Goal: Navigation & Orientation: Locate item on page

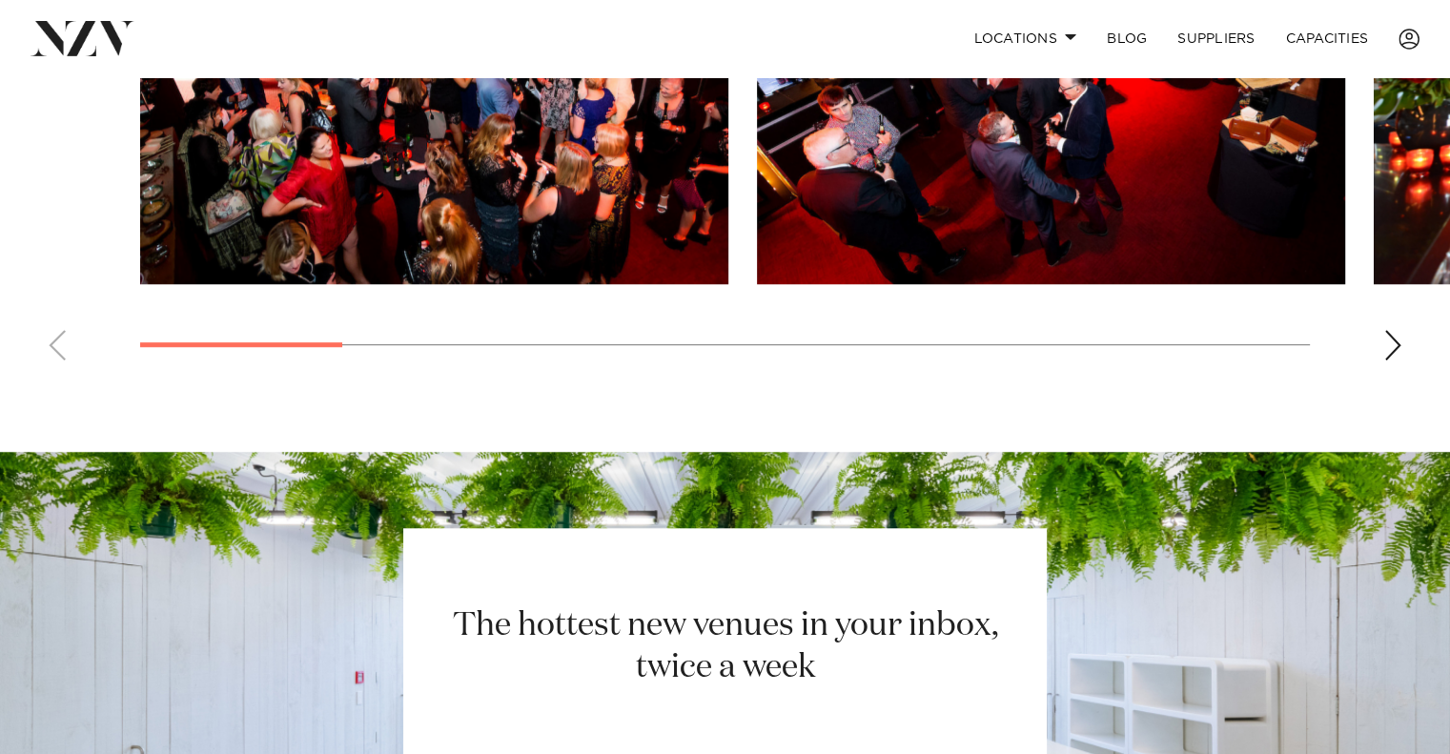
scroll to position [1526, 0]
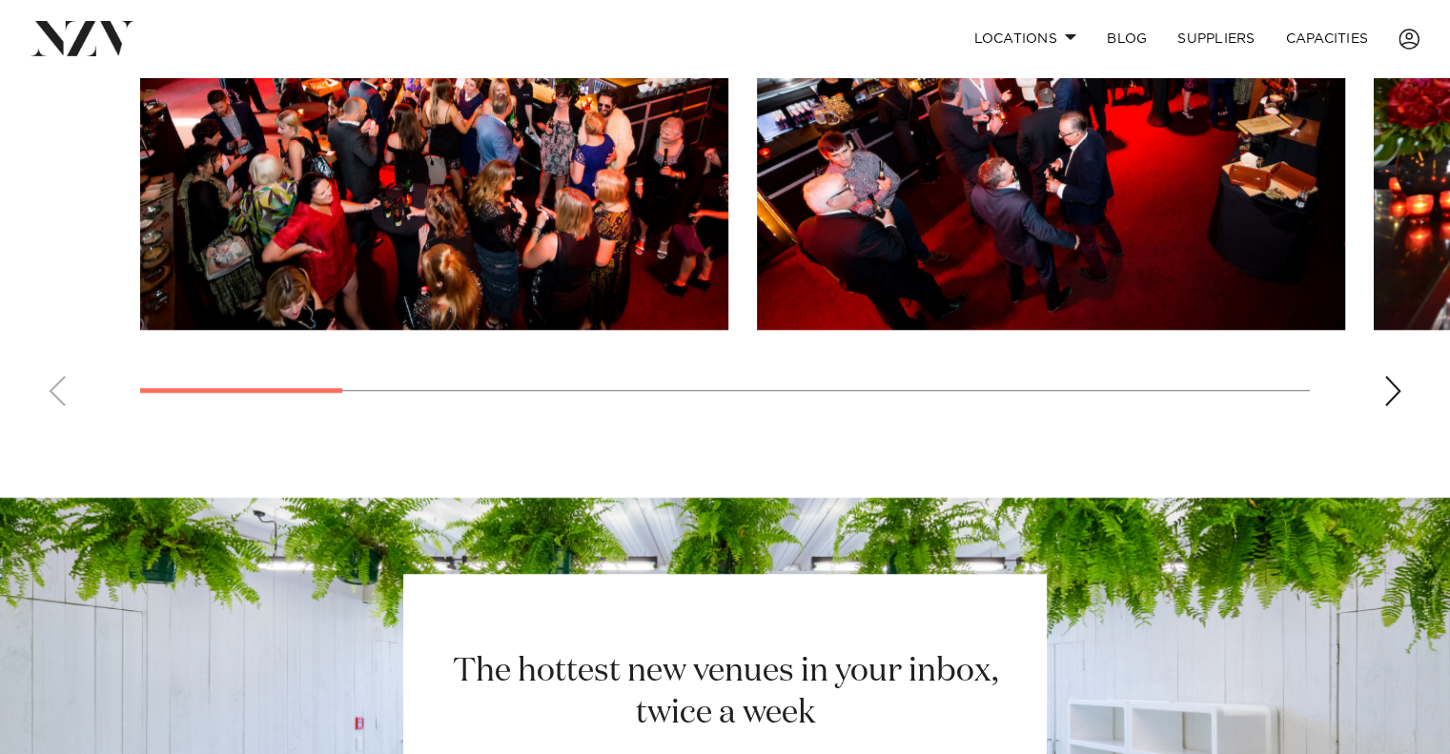
click at [471, 247] on img "1 / 11" at bounding box center [434, 114] width 588 height 432
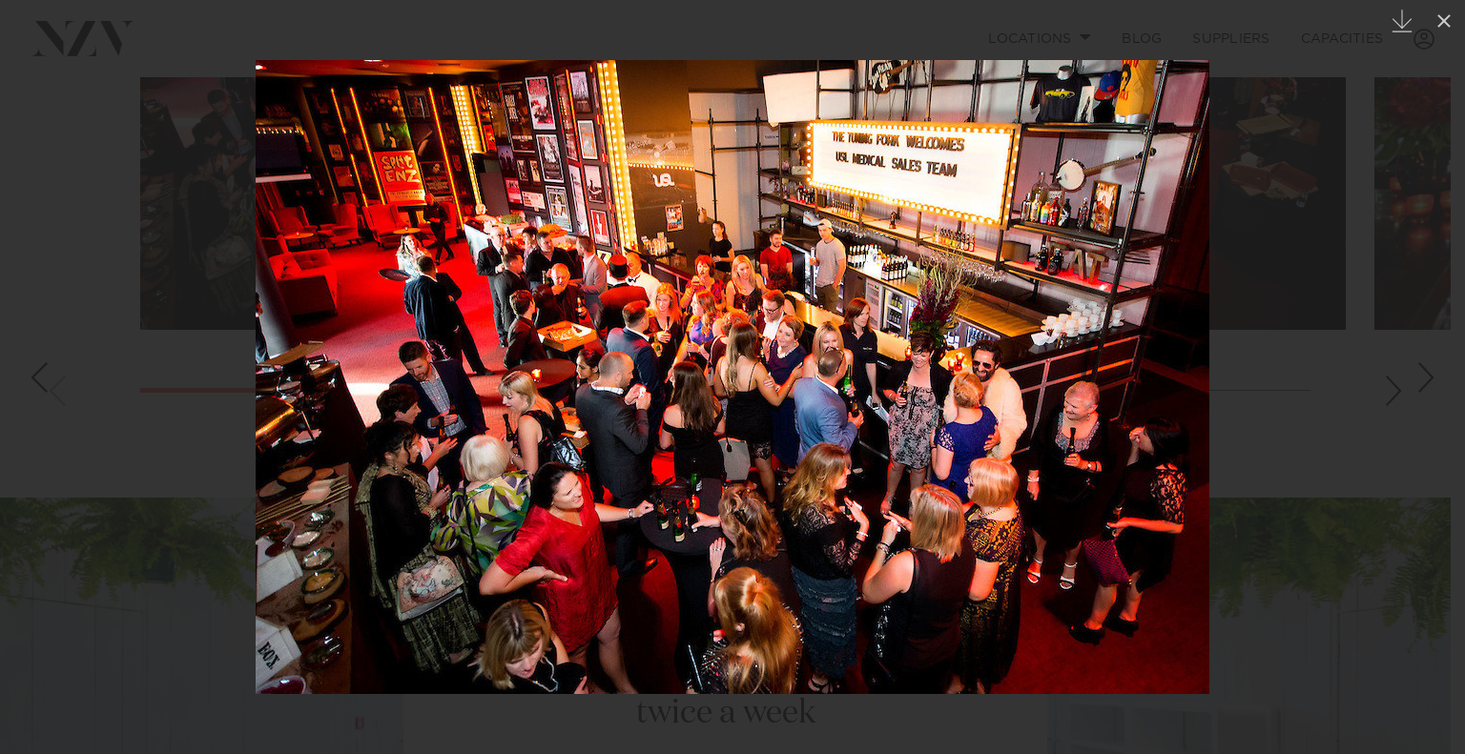
click at [1395, 447] on div at bounding box center [732, 377] width 1465 height 754
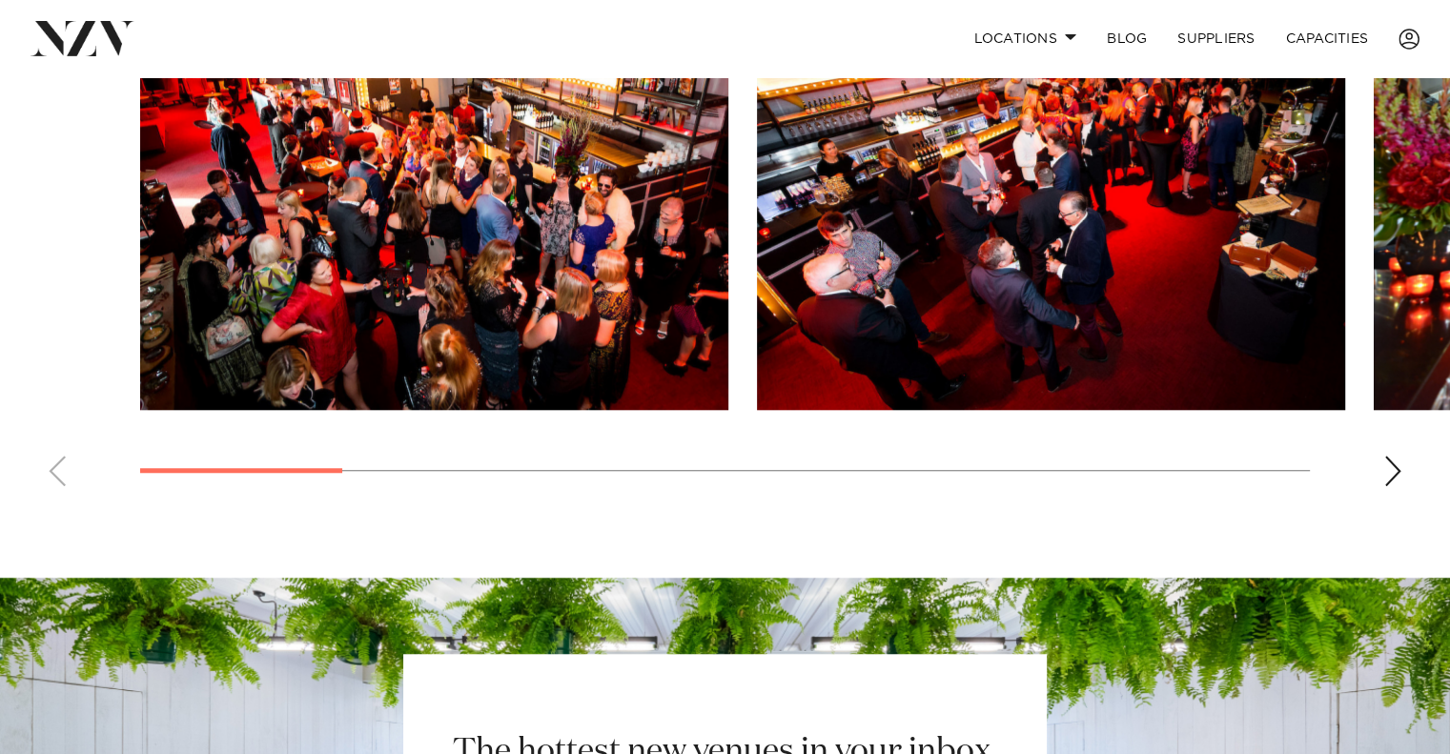
scroll to position [1430, 0]
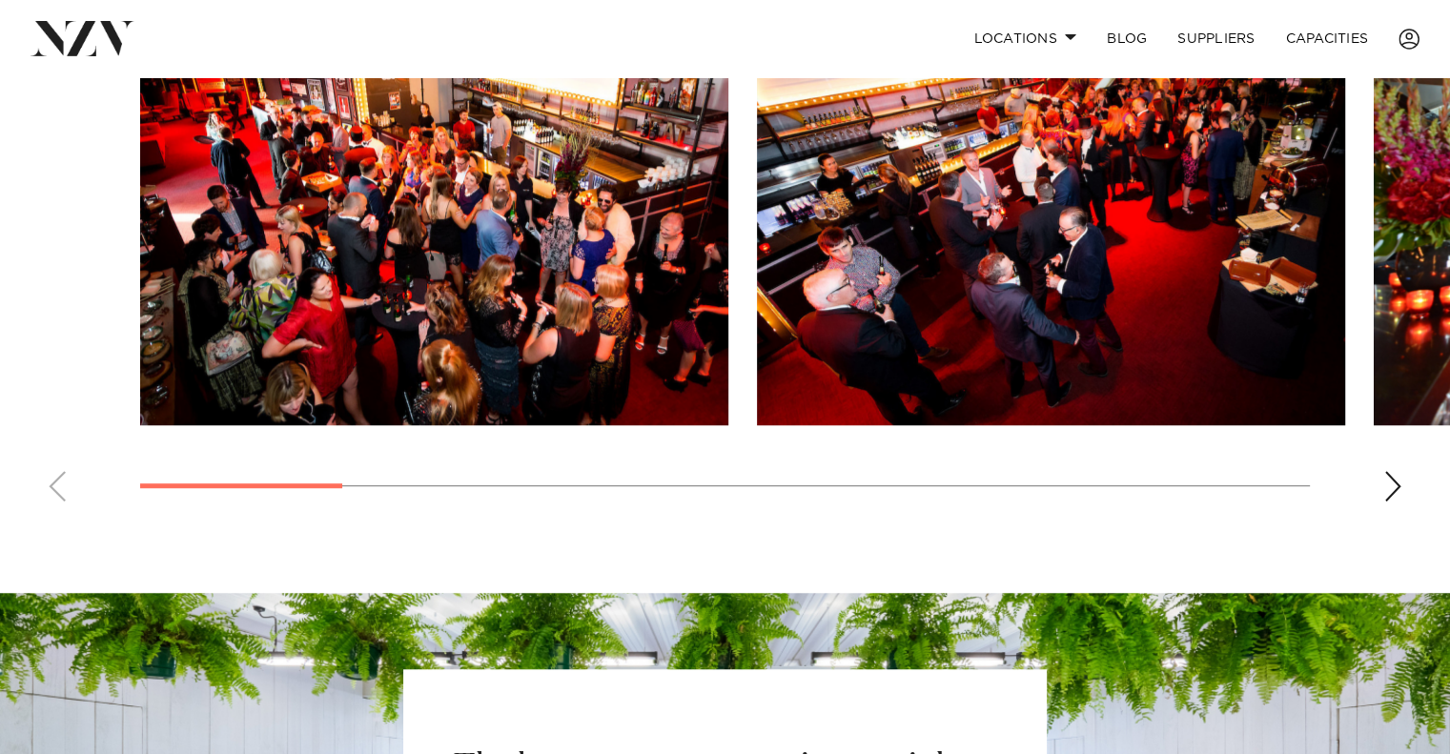
click at [997, 348] on img "2 / 11" at bounding box center [1051, 209] width 588 height 432
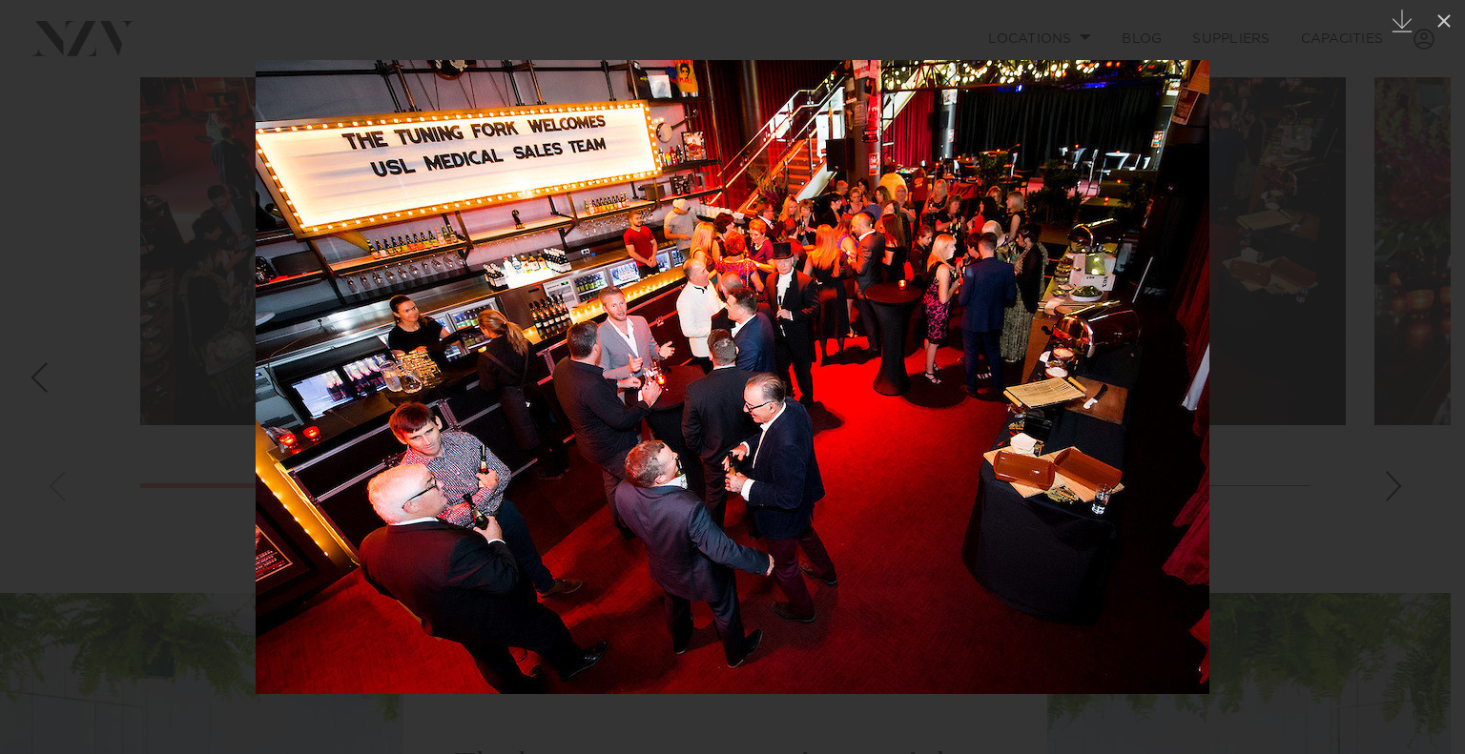
click at [999, 363] on img at bounding box center [733, 377] width 954 height 634
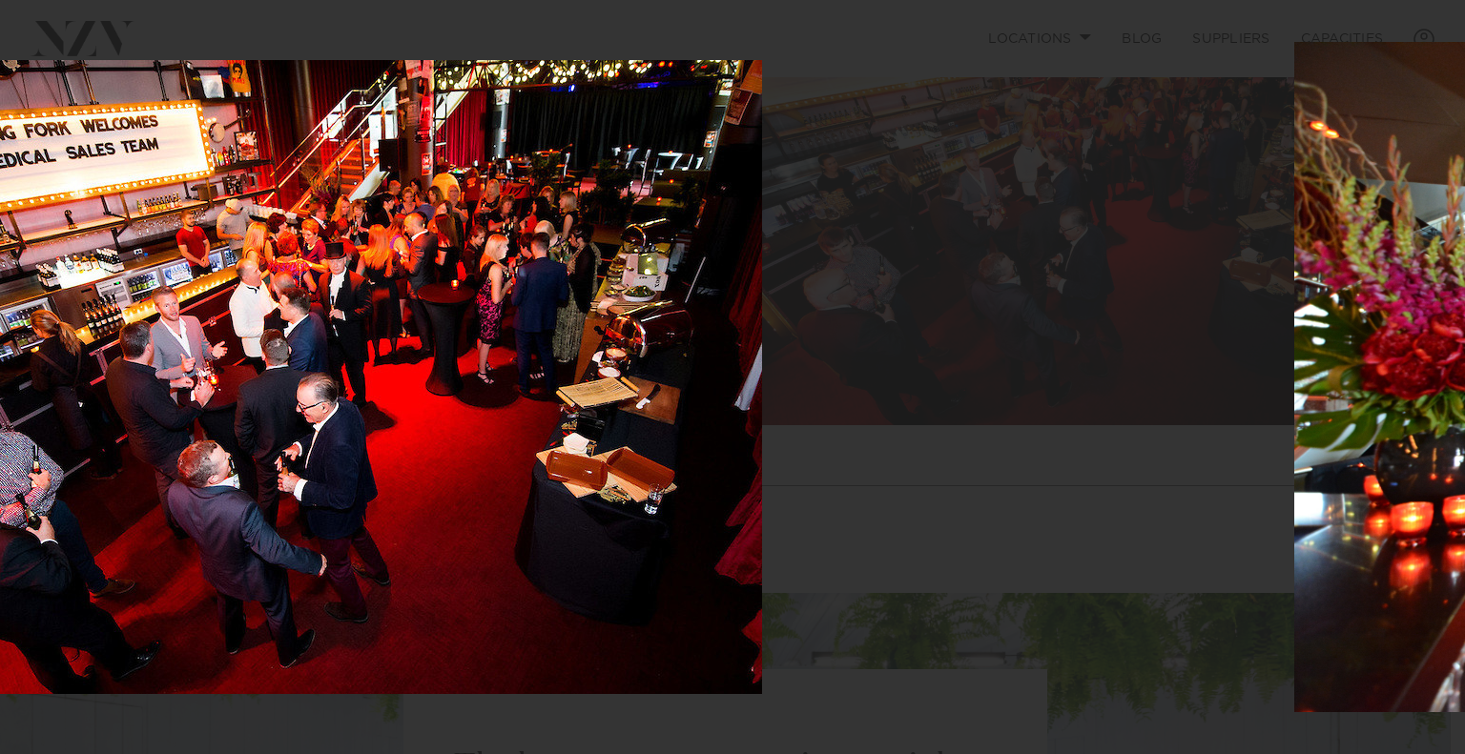
drag, startPoint x: 999, startPoint y: 362, endPoint x: 121, endPoint y: 339, distance: 878.6
click at [139, 340] on img at bounding box center [285, 377] width 954 height 634
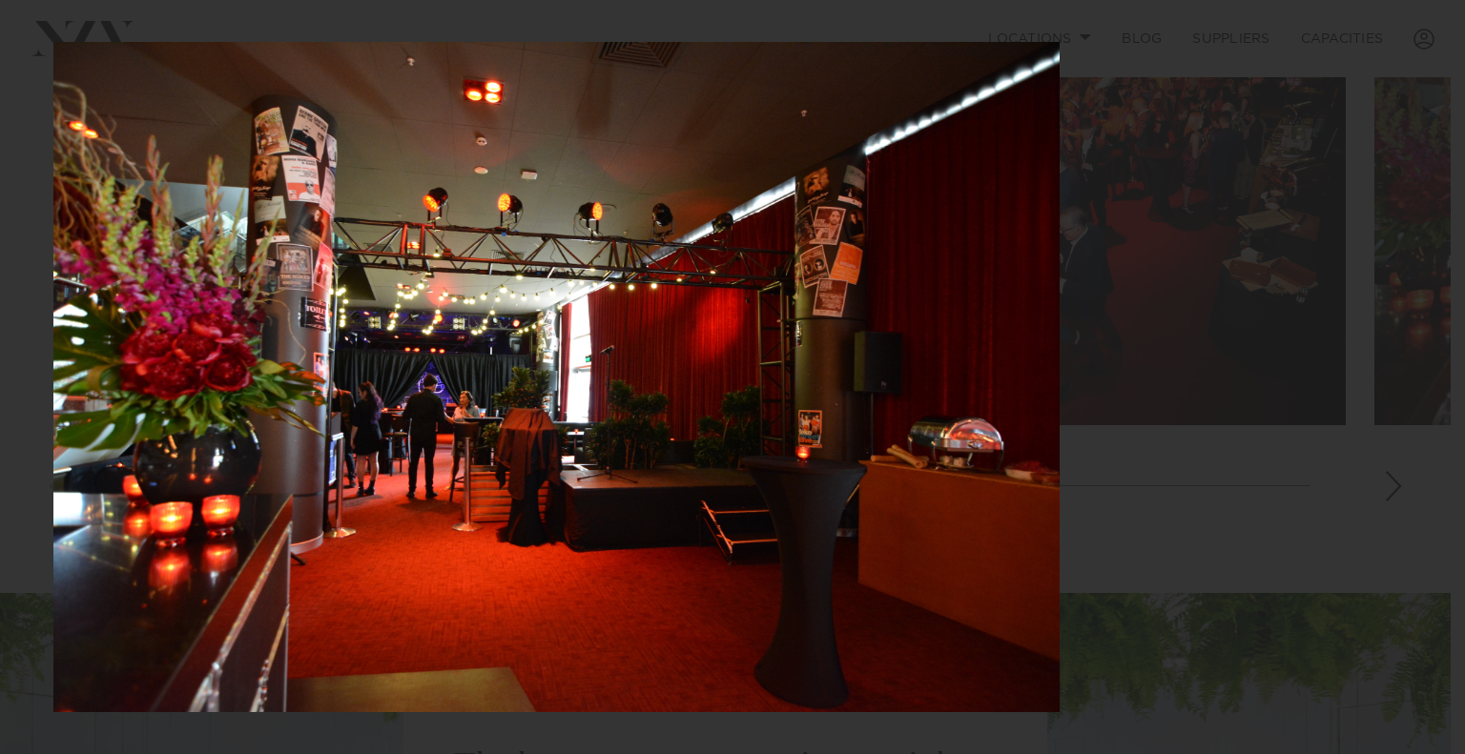
drag, startPoint x: 1106, startPoint y: 579, endPoint x: 231, endPoint y: 537, distance: 876.4
click at [306, 550] on img at bounding box center [556, 377] width 1006 height 670
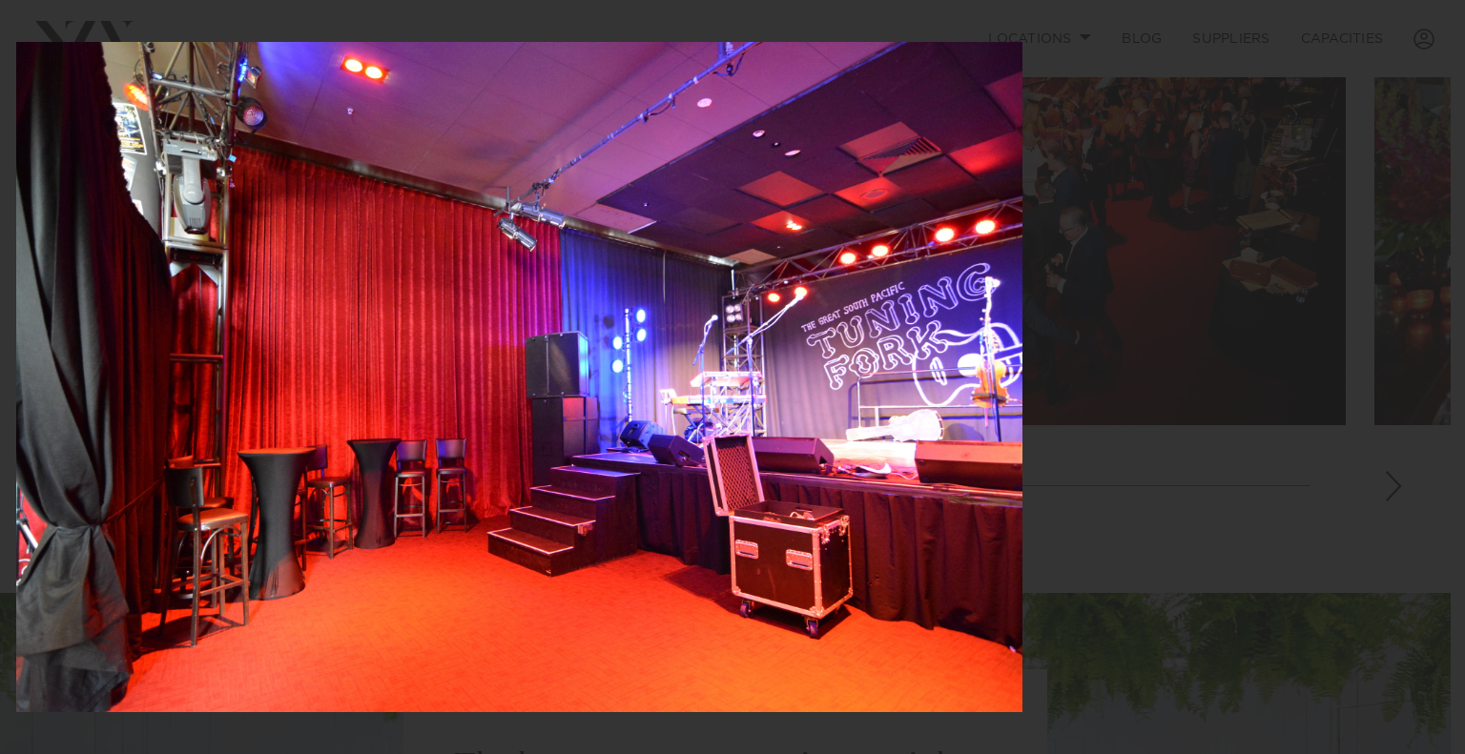
drag, startPoint x: 1113, startPoint y: 565, endPoint x: 145, endPoint y: 499, distance: 970.2
click at [147, 499] on img at bounding box center [519, 377] width 1006 height 670
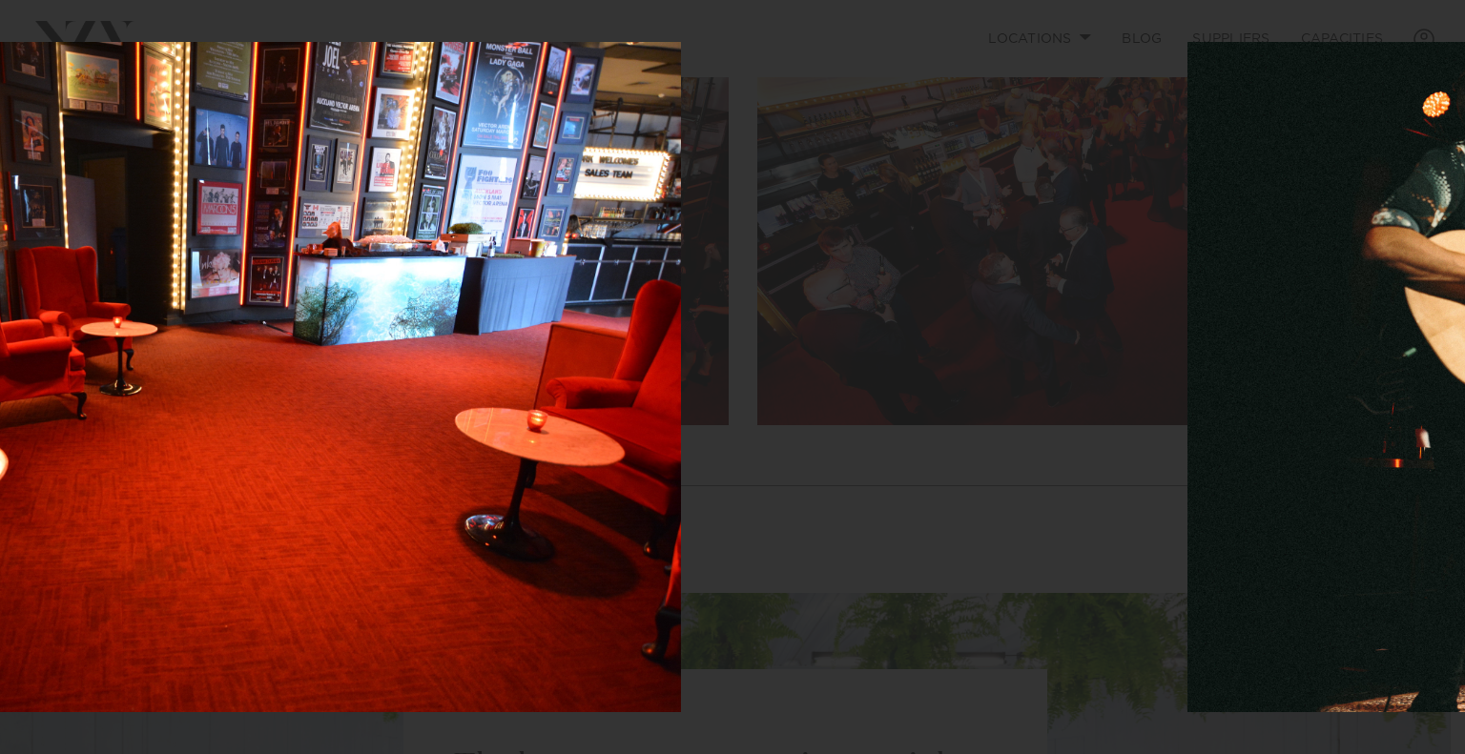
drag, startPoint x: 1146, startPoint y: 504, endPoint x: 0, endPoint y: 457, distance: 1147.2
click at [19, 457] on img at bounding box center [178, 377] width 1006 height 670
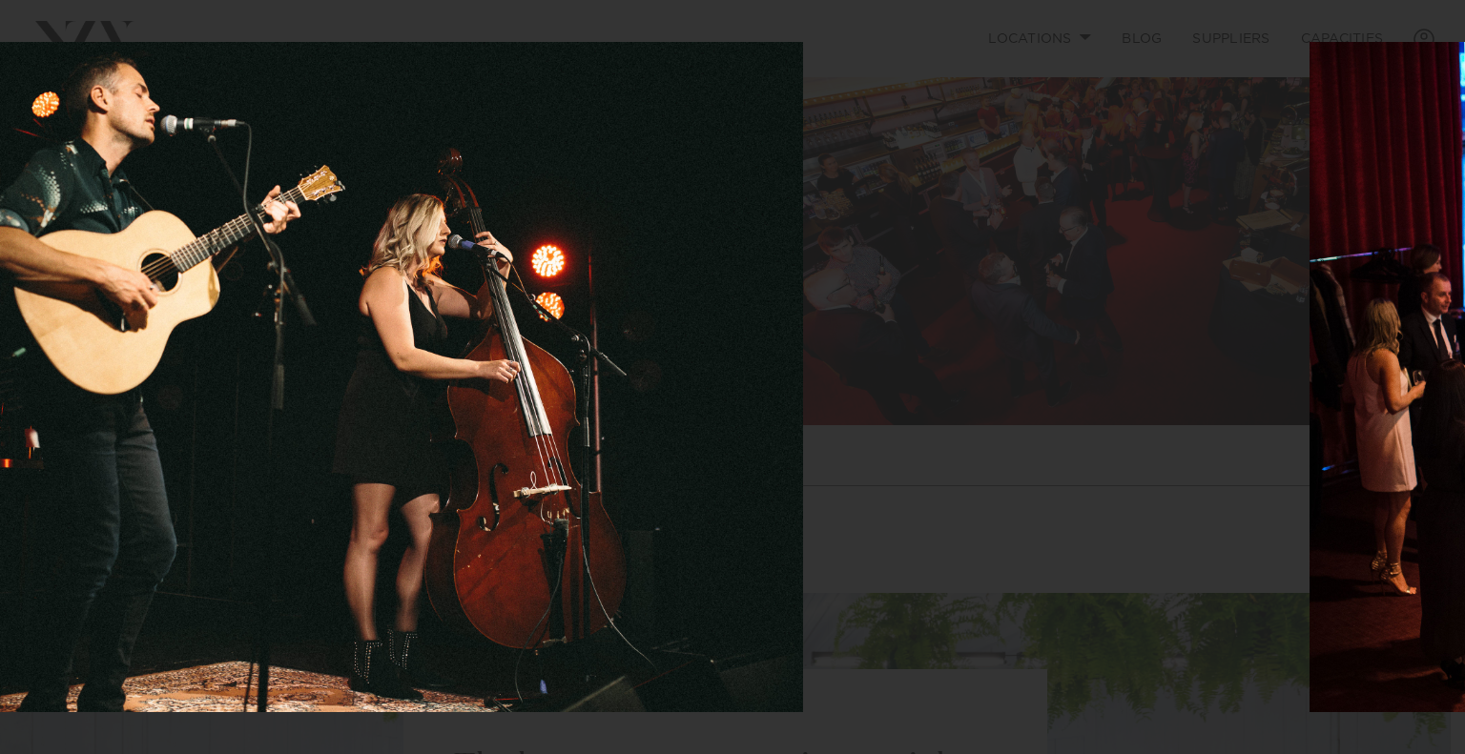
drag, startPoint x: 1005, startPoint y: 471, endPoint x: 0, endPoint y: 414, distance: 1006.7
click at [0, 443] on img at bounding box center [300, 377] width 1006 height 670
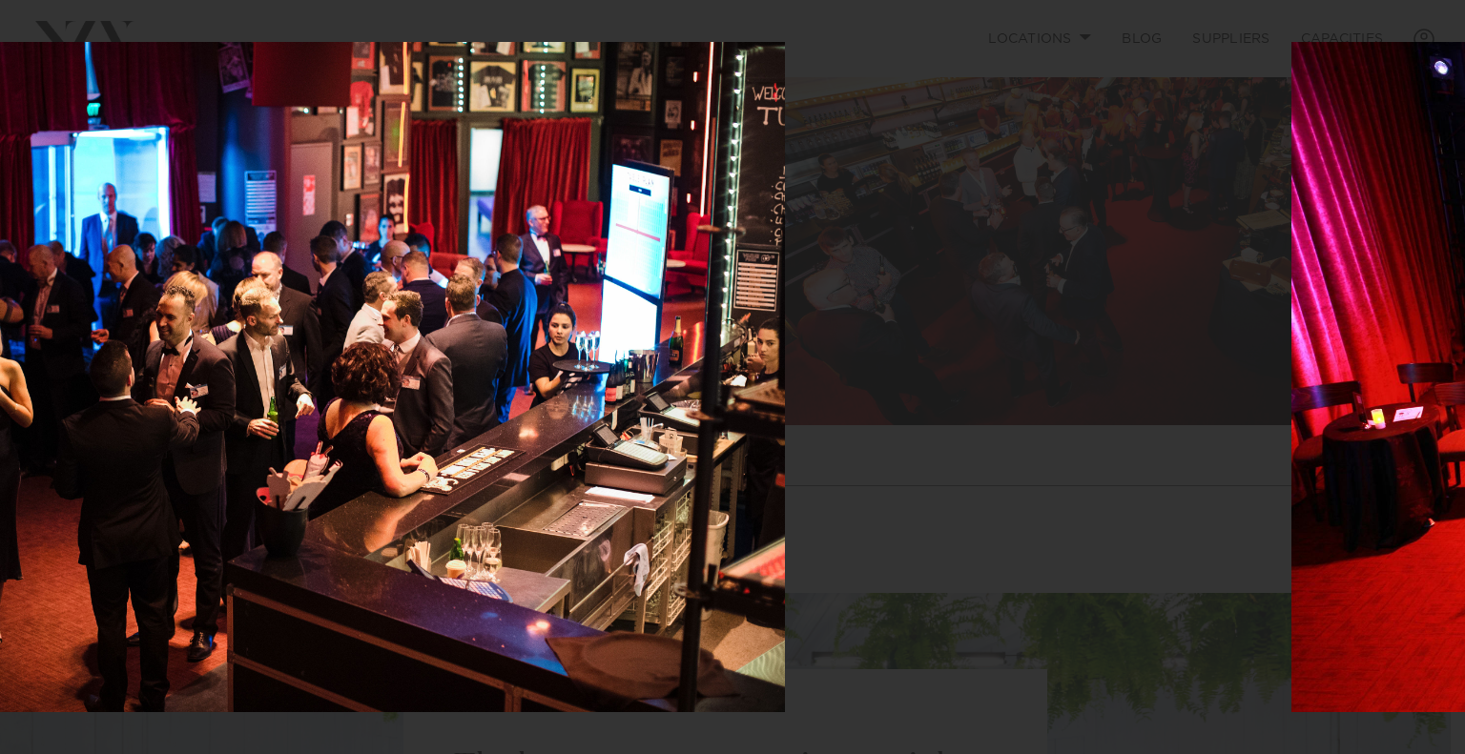
drag, startPoint x: 1095, startPoint y: 477, endPoint x: 139, endPoint y: 356, distance: 963.2
click at [271, 382] on img at bounding box center [282, 377] width 1006 height 670
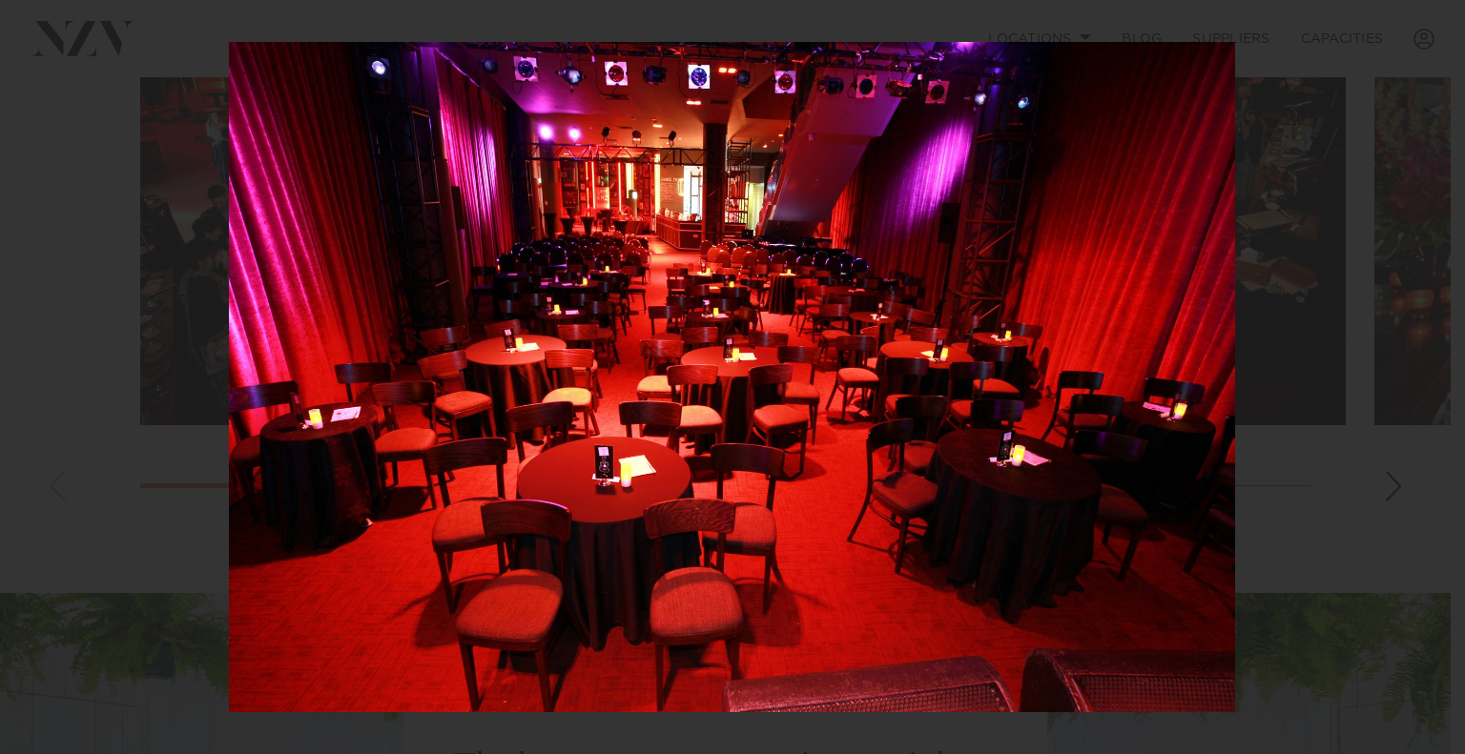
drag, startPoint x: 1108, startPoint y: 466, endPoint x: 0, endPoint y: 401, distance: 1110.0
click at [229, 402] on img at bounding box center [732, 377] width 1006 height 670
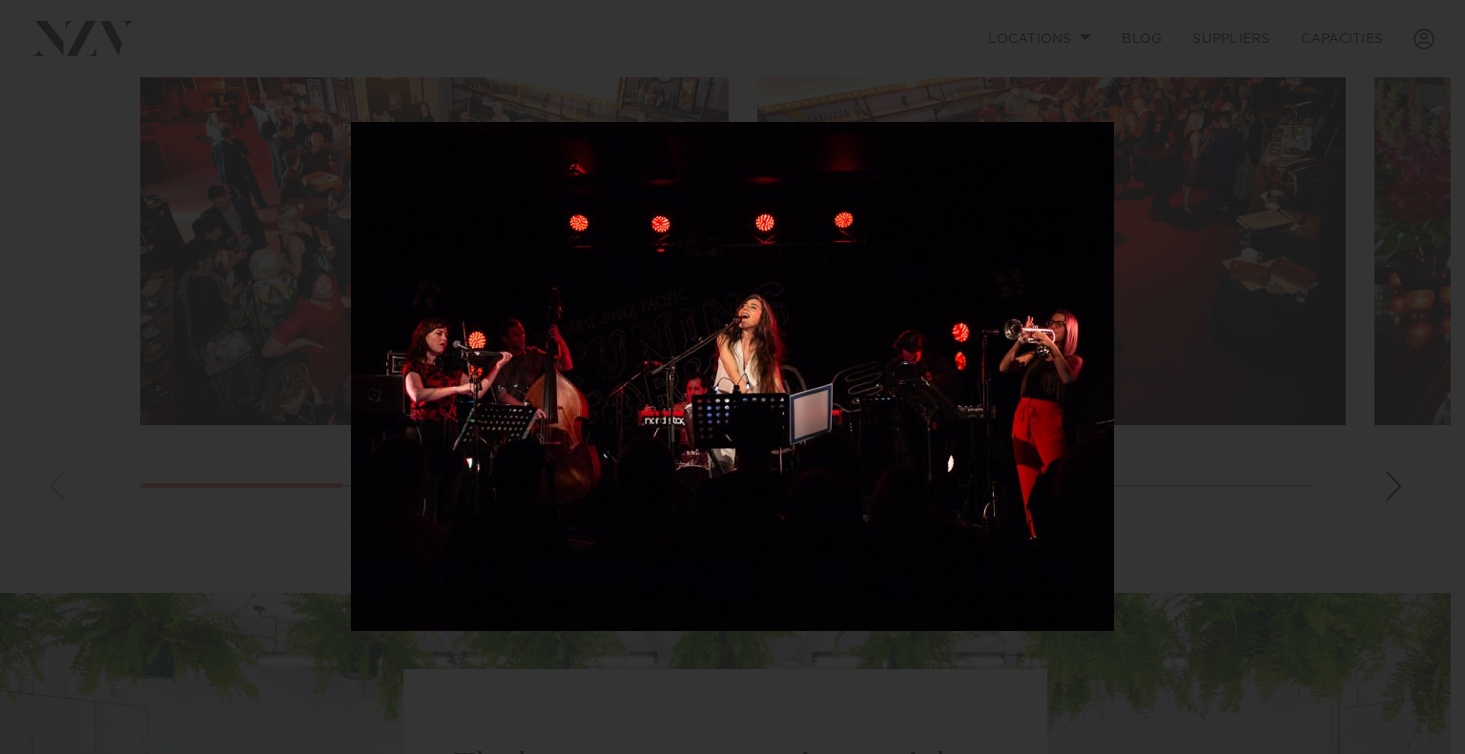
drag, startPoint x: 935, startPoint y: 433, endPoint x: 0, endPoint y: 398, distance: 935.2
click at [351, 401] on img at bounding box center [732, 376] width 763 height 509
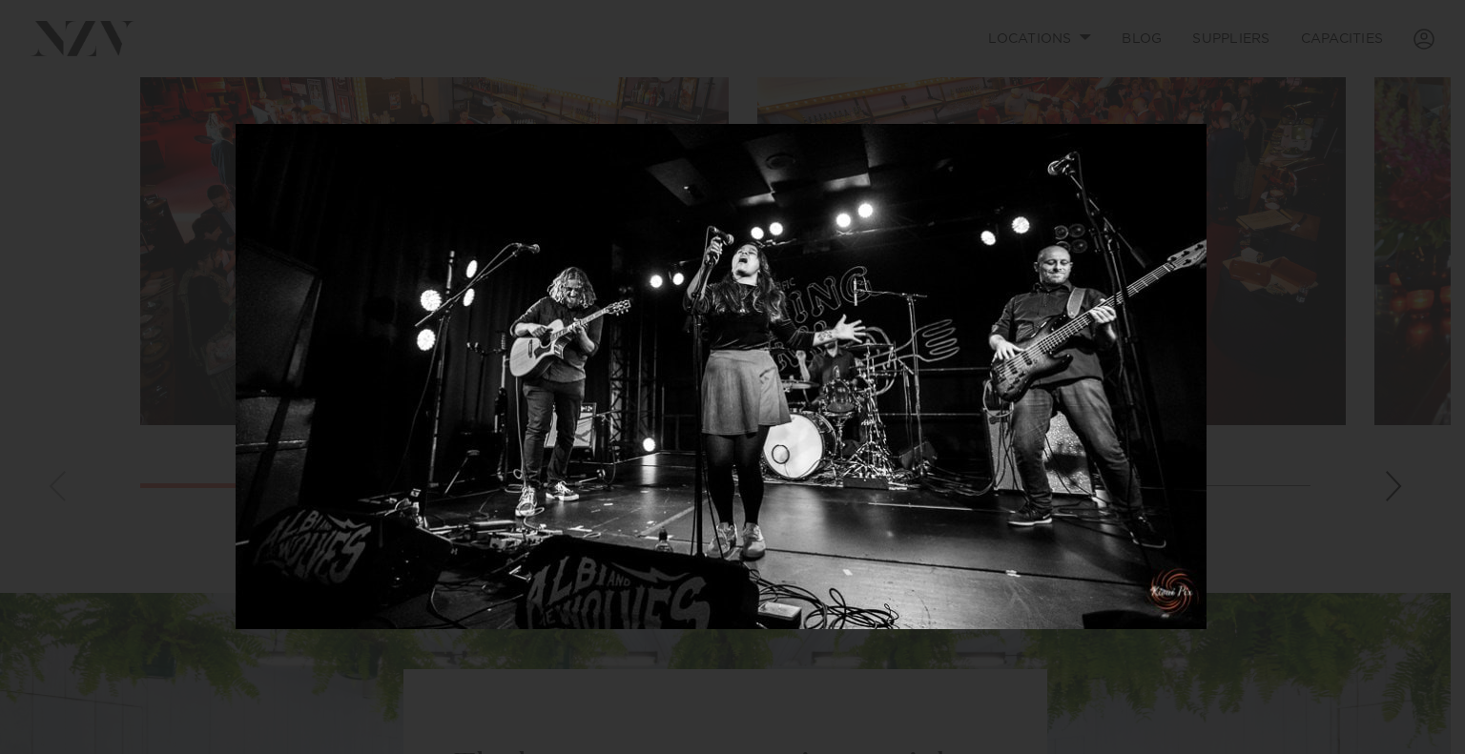
drag, startPoint x: 1038, startPoint y: 464, endPoint x: 0, endPoint y: 370, distance: 1041.8
click at [236, 382] on img at bounding box center [721, 376] width 971 height 505
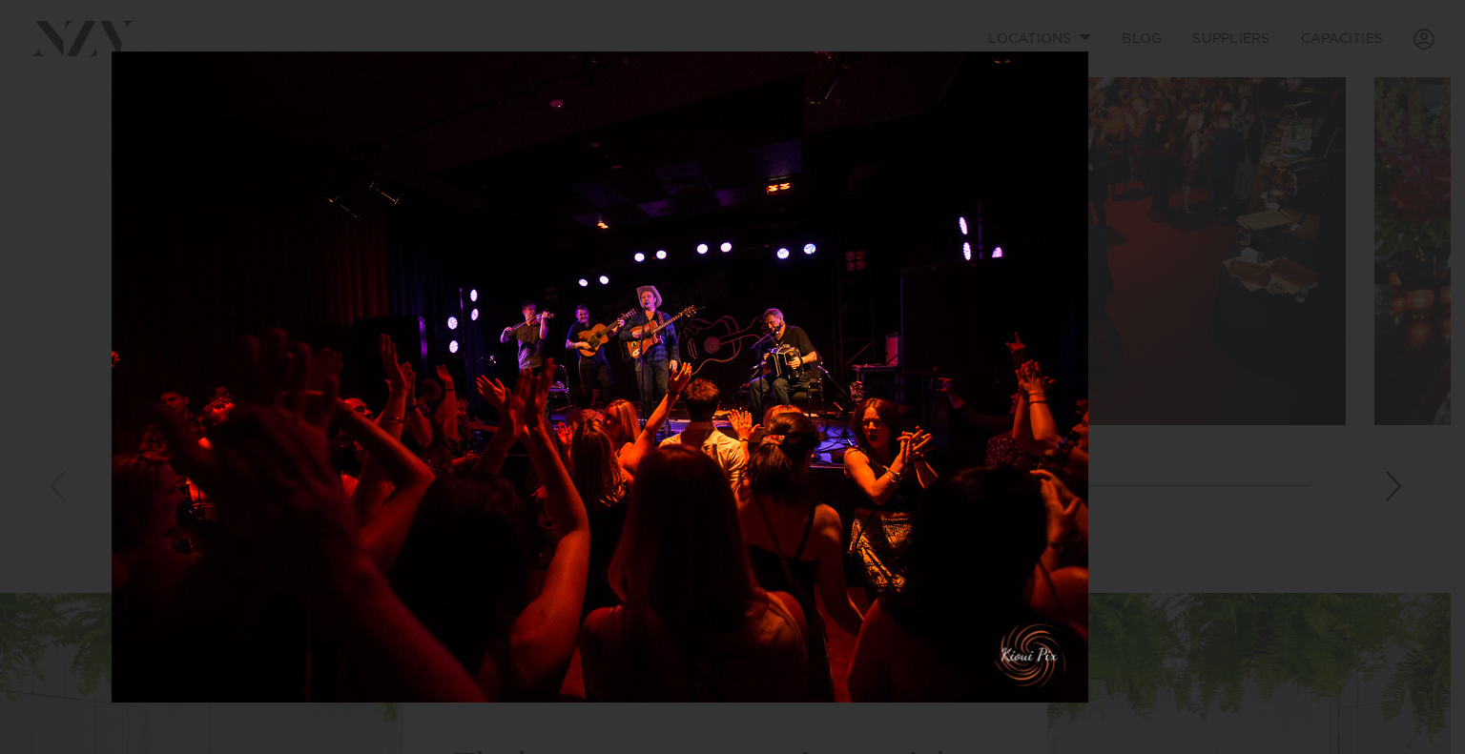
drag, startPoint x: 1130, startPoint y: 437, endPoint x: 15, endPoint y: 279, distance: 1125.8
click at [112, 287] on img at bounding box center [600, 376] width 976 height 651
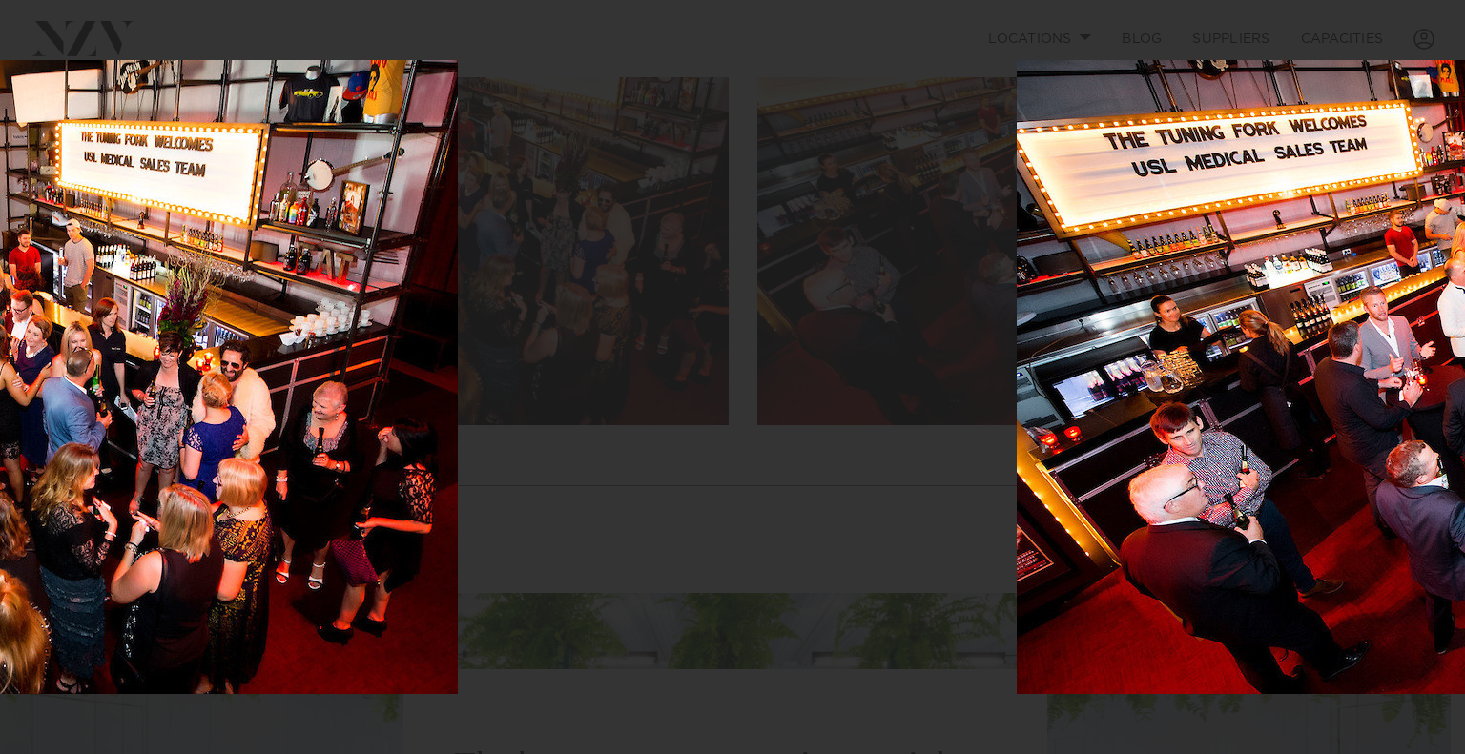
drag, startPoint x: 1130, startPoint y: 404, endPoint x: 179, endPoint y: 362, distance: 951.7
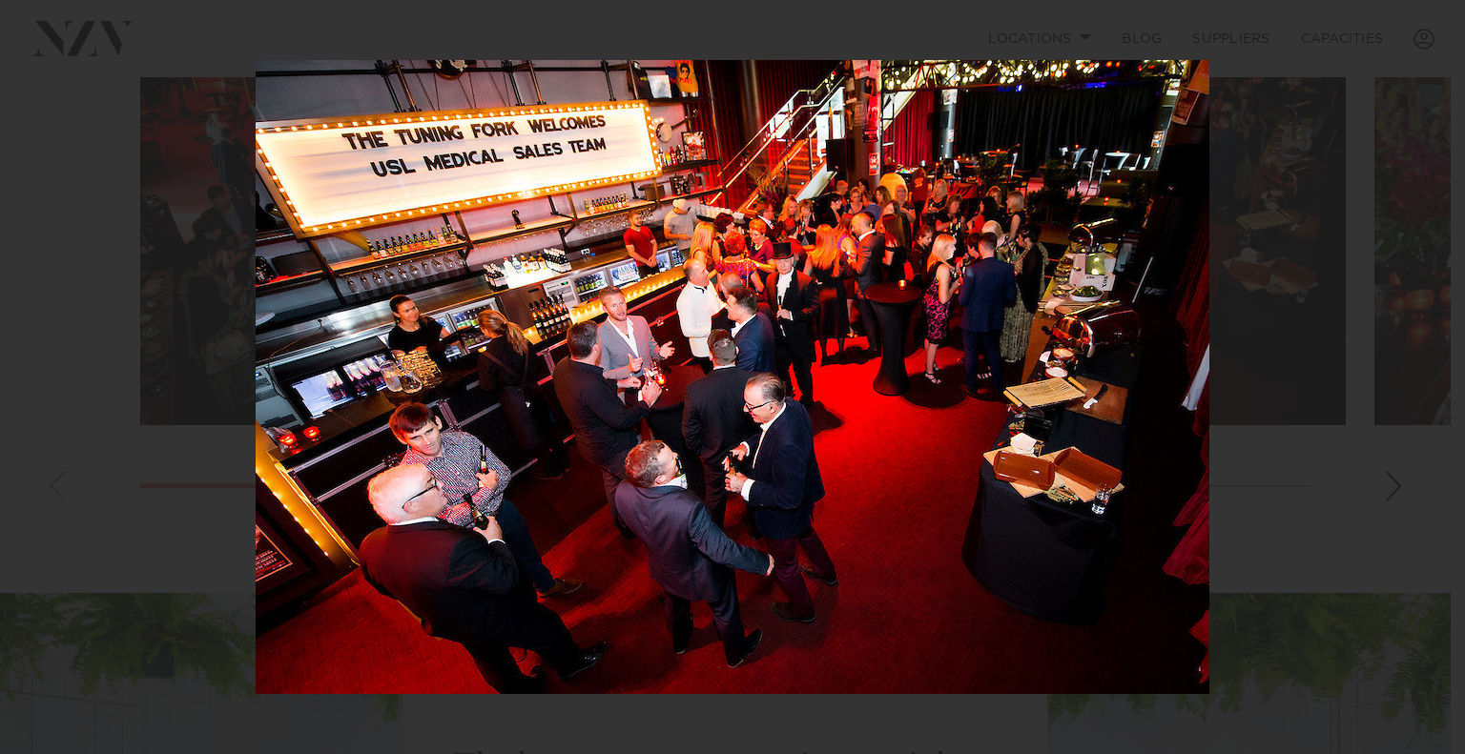
drag, startPoint x: 992, startPoint y: 407, endPoint x: 146, endPoint y: 348, distance: 847.9
click at [256, 359] on img at bounding box center [733, 377] width 954 height 634
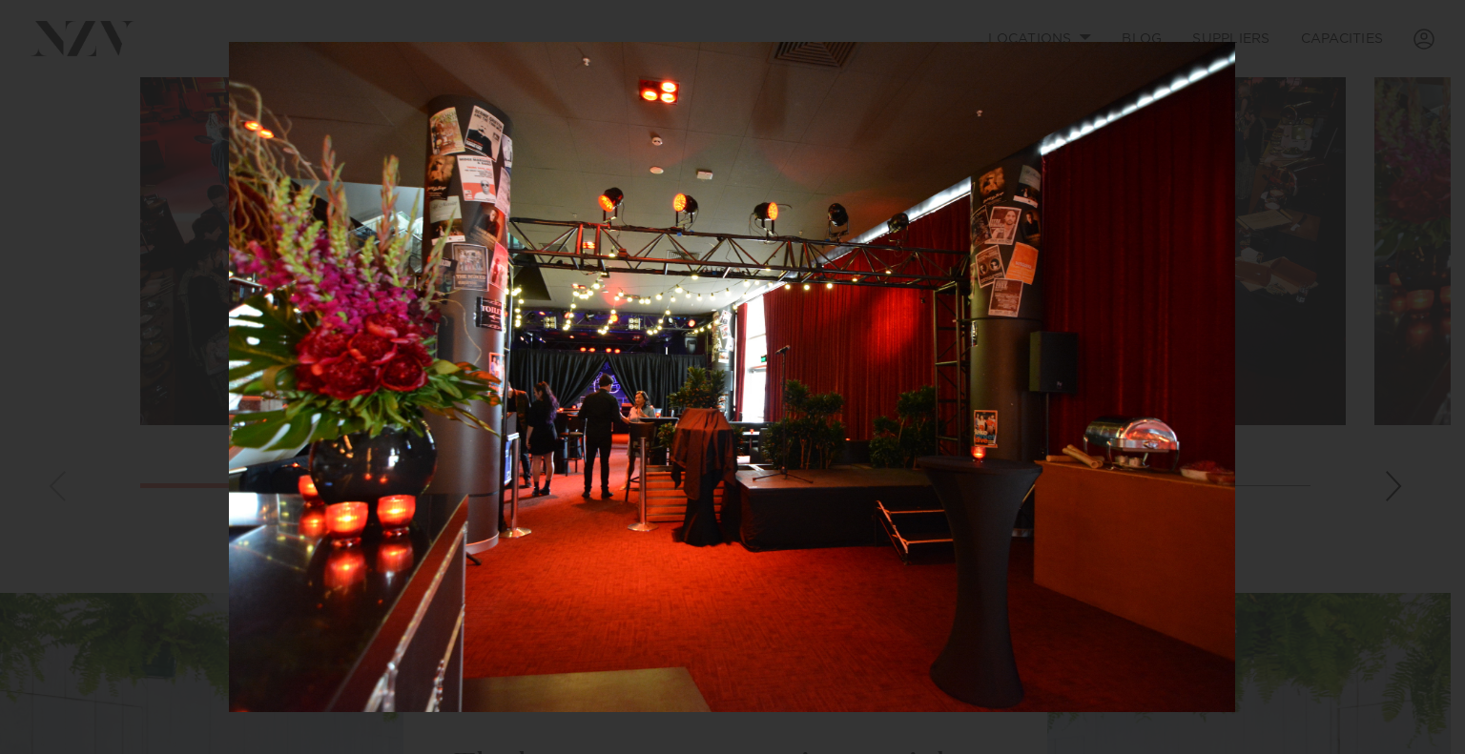
drag, startPoint x: 936, startPoint y: 407, endPoint x: 62, endPoint y: 322, distance: 878.6
click at [229, 327] on img at bounding box center [732, 377] width 1006 height 670
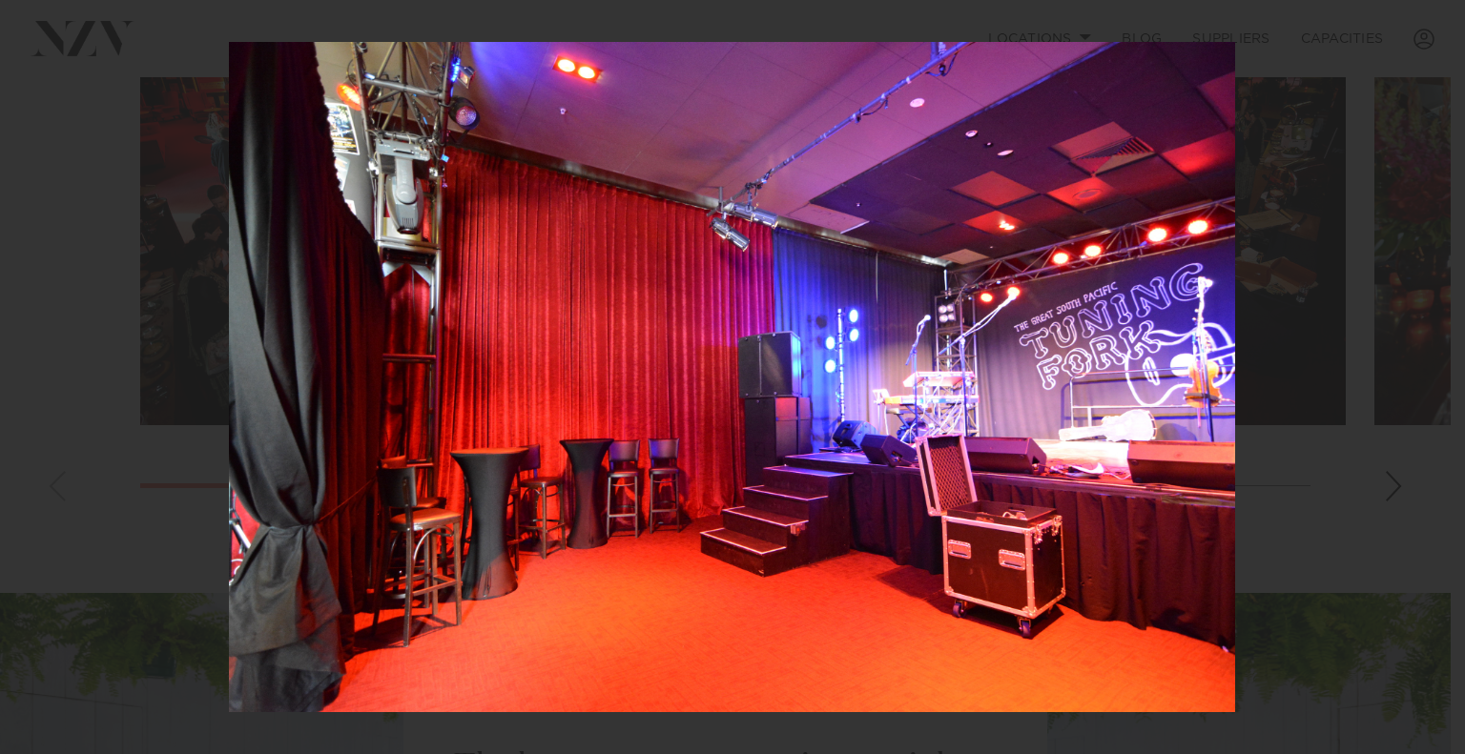
drag, startPoint x: 956, startPoint y: 380, endPoint x: 63, endPoint y: 293, distance: 897.7
click at [229, 295] on img at bounding box center [732, 377] width 1006 height 670
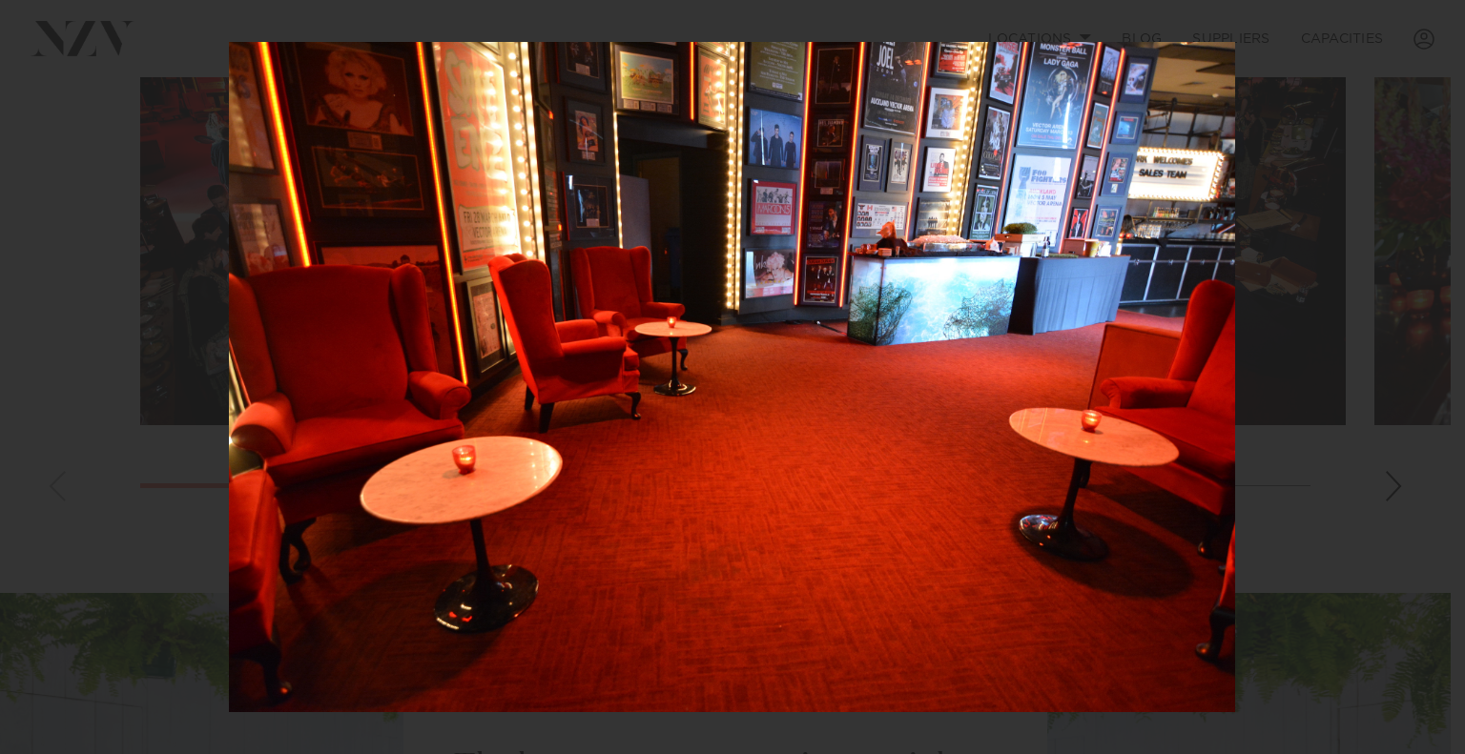
drag, startPoint x: 681, startPoint y: 324, endPoint x: 0, endPoint y: 195, distance: 692.9
click at [229, 201] on img at bounding box center [732, 377] width 1006 height 670
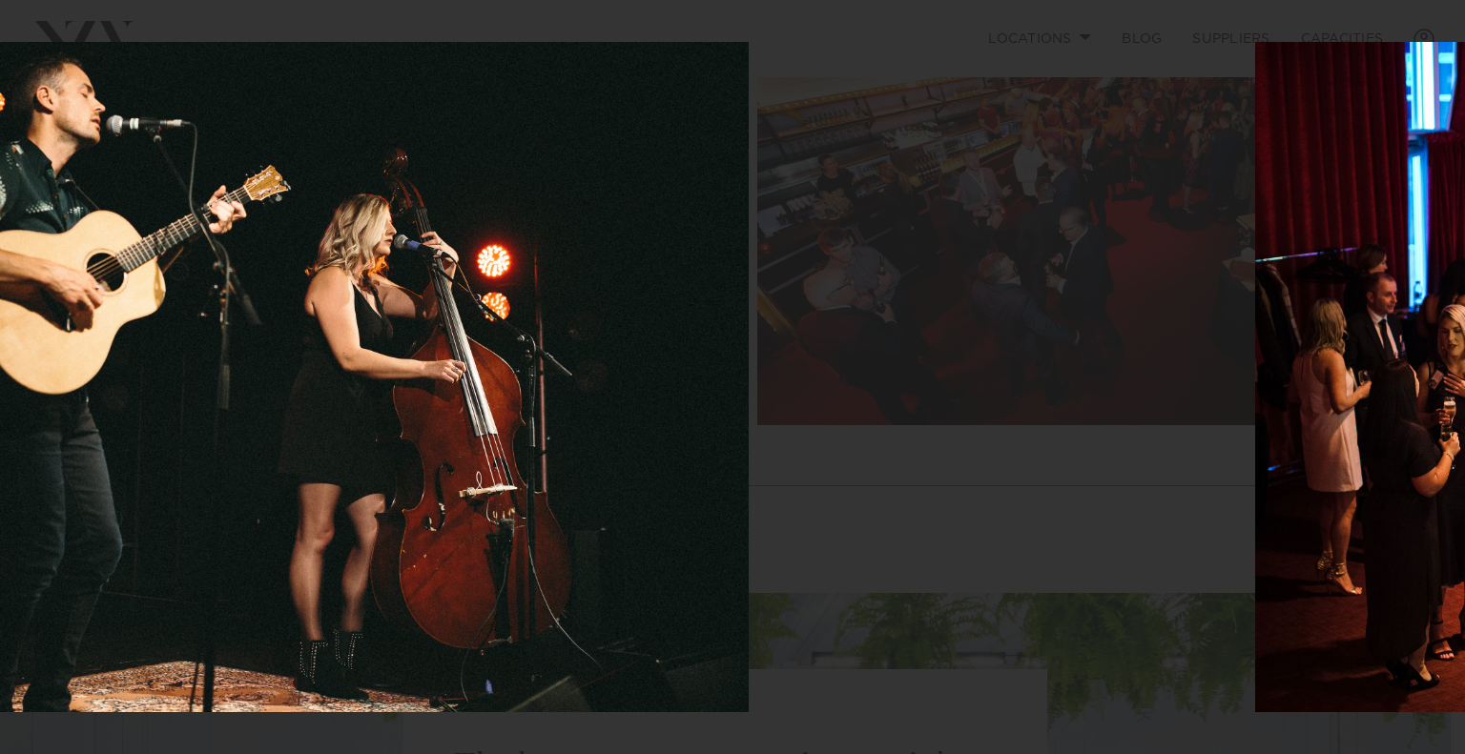
drag, startPoint x: 980, startPoint y: 297, endPoint x: 0, endPoint y: 156, distance: 990.3
click at [93, 205] on img at bounding box center [246, 377] width 1006 height 670
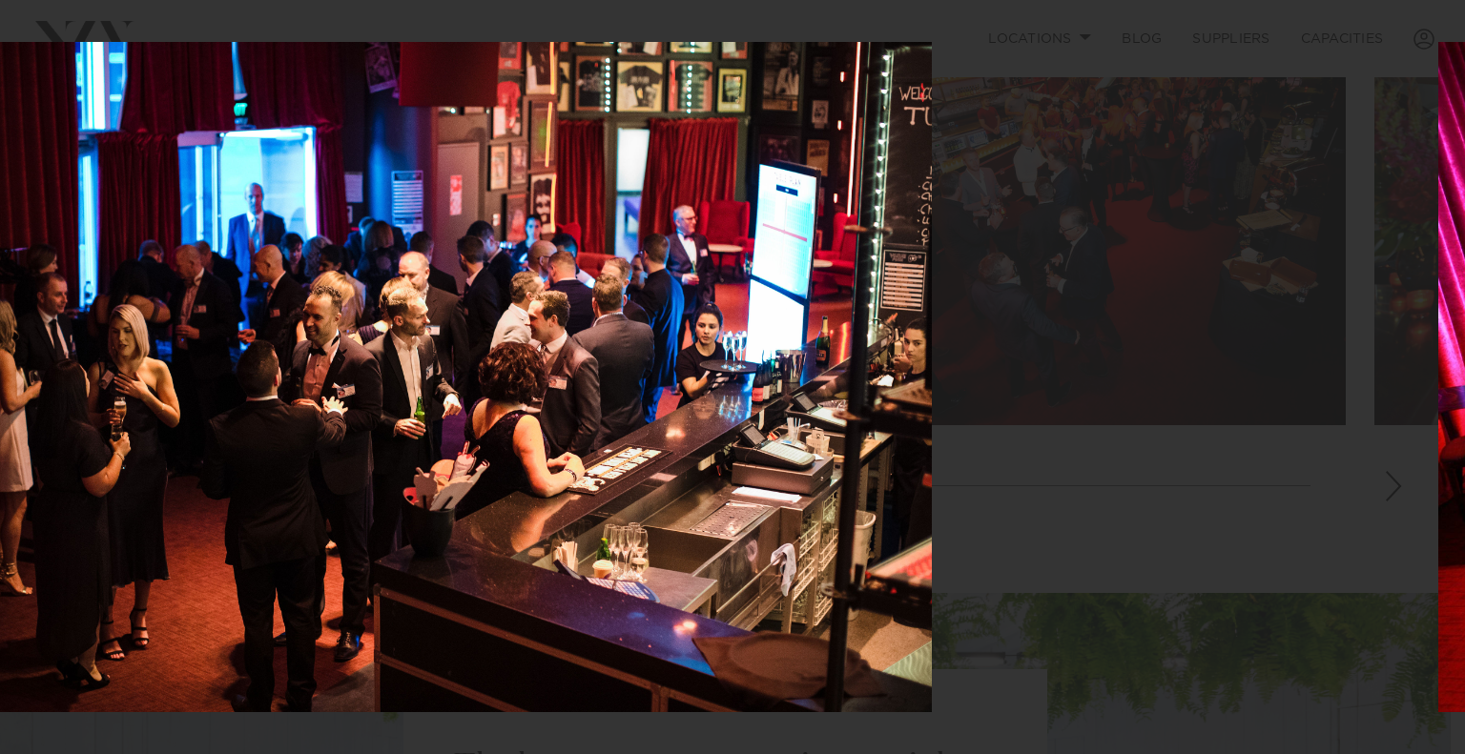
drag, startPoint x: 689, startPoint y: 233, endPoint x: 307, endPoint y: 198, distance: 383.0
click at [369, 206] on img at bounding box center [429, 377] width 1006 height 670
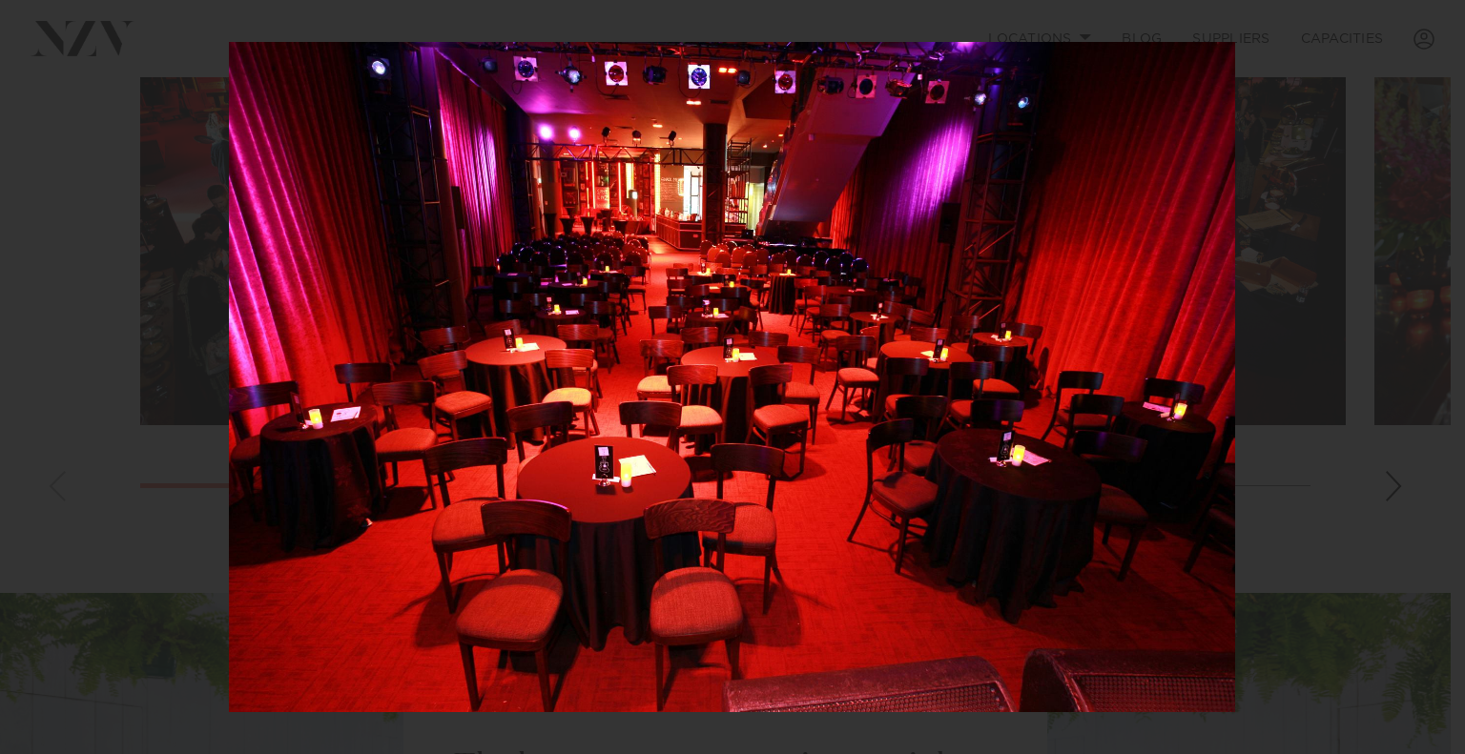
drag, startPoint x: 850, startPoint y: 282, endPoint x: 0, endPoint y: 214, distance: 852.4
click at [229, 219] on img at bounding box center [732, 377] width 1006 height 670
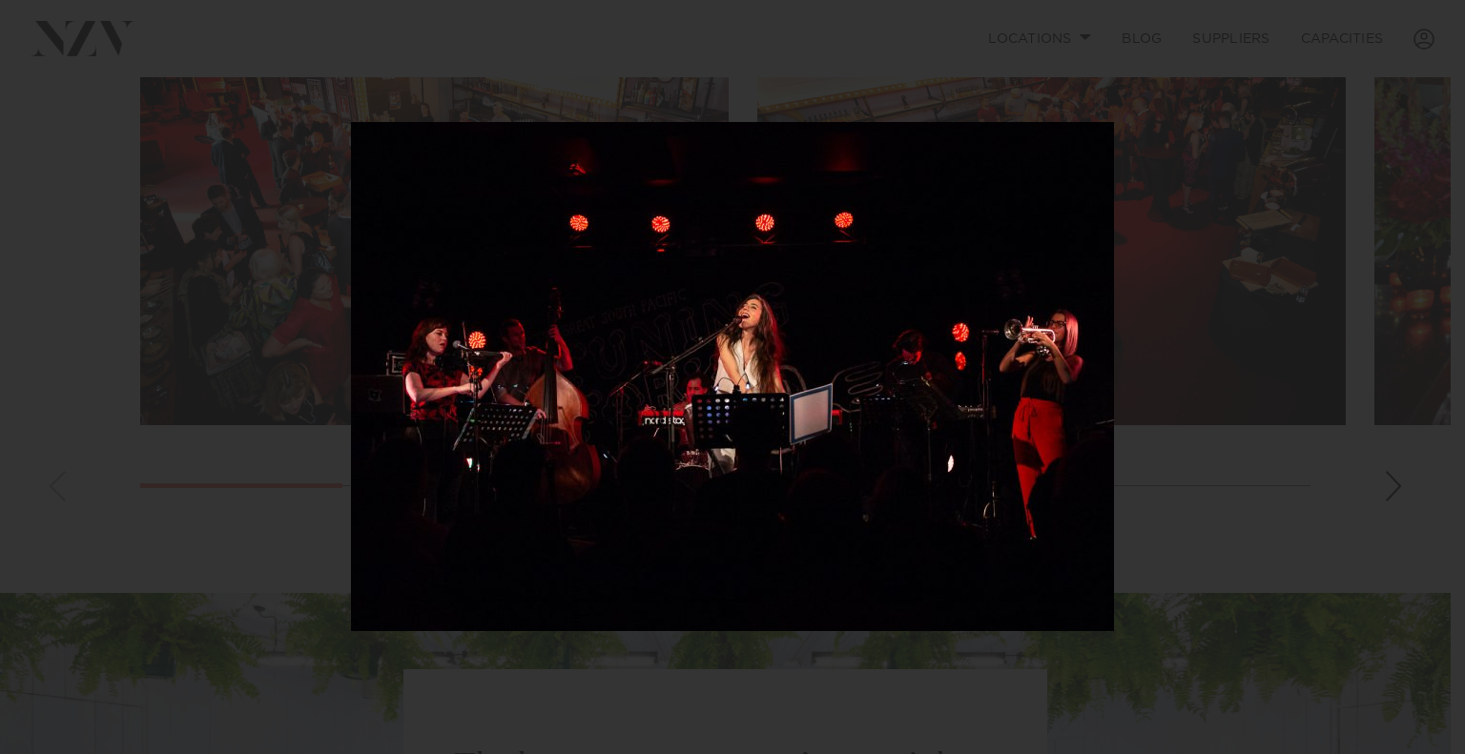
click at [213, 120] on div at bounding box center [732, 377] width 1465 height 754
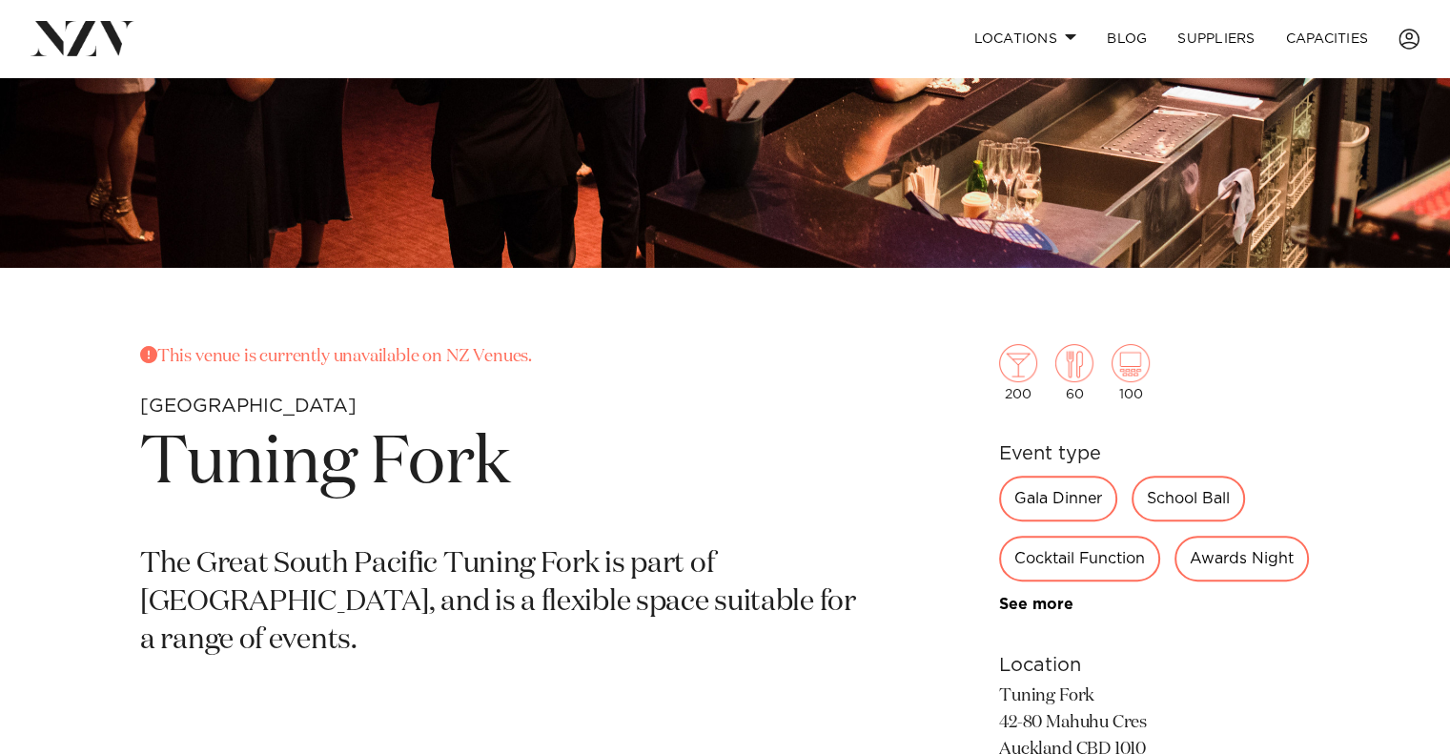
scroll to position [488, 0]
click at [1129, 370] on img at bounding box center [1131, 364] width 38 height 38
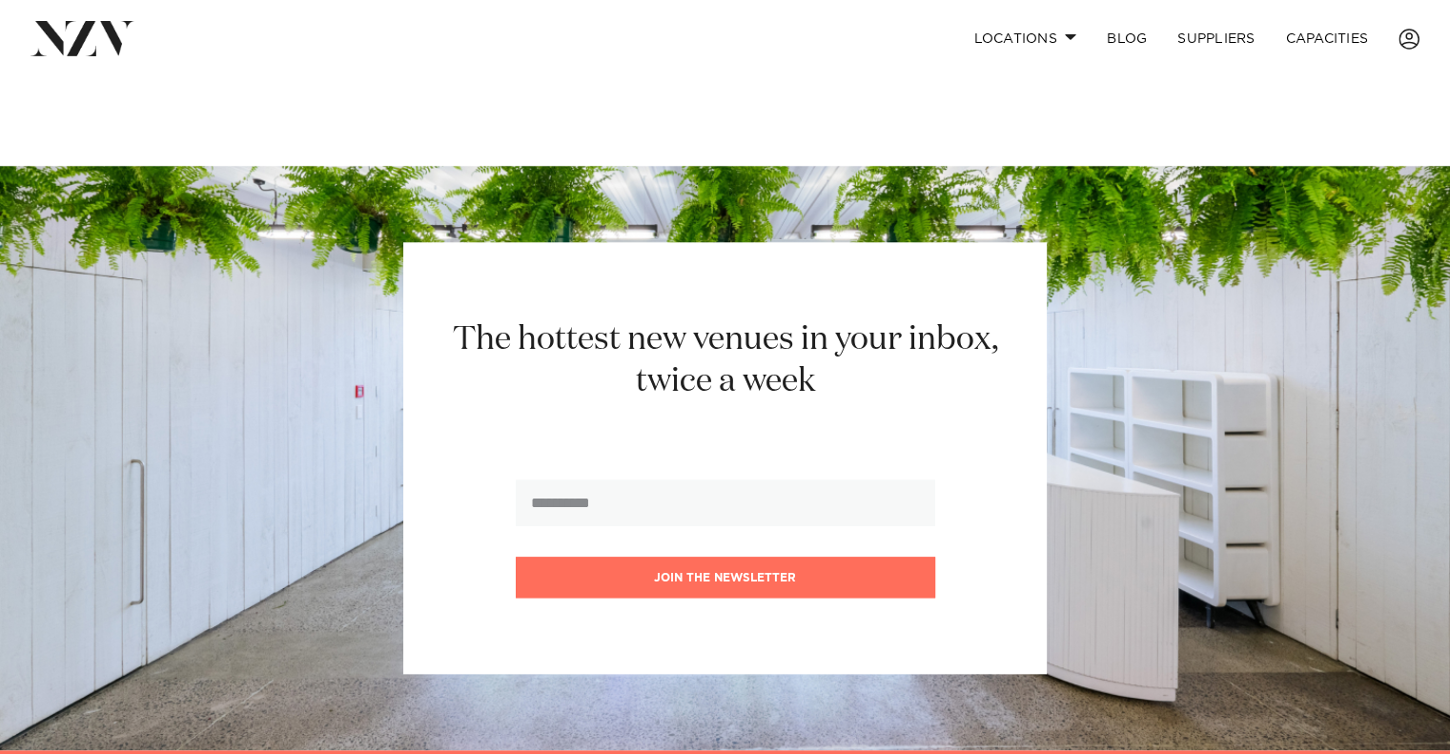
scroll to position [1442, 0]
